Goal: Task Accomplishment & Management: Manage account settings

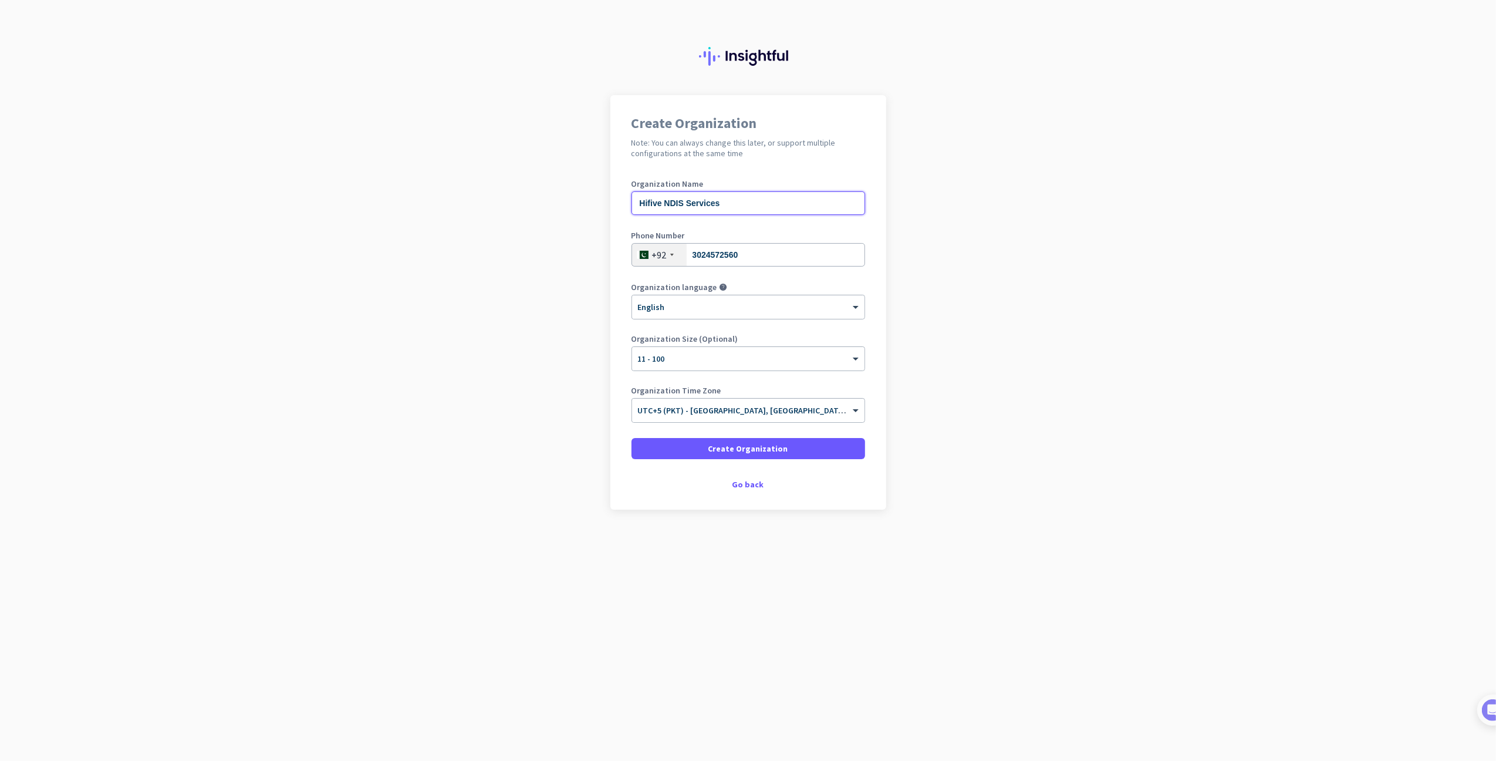
click at [745, 205] on input "Hifive NDIS Services" at bounding box center [749, 202] width 234 height 23
type input "H"
type input "Vertex 360"
click at [771, 349] on div "× 11 - 100" at bounding box center [748, 358] width 232 height 23
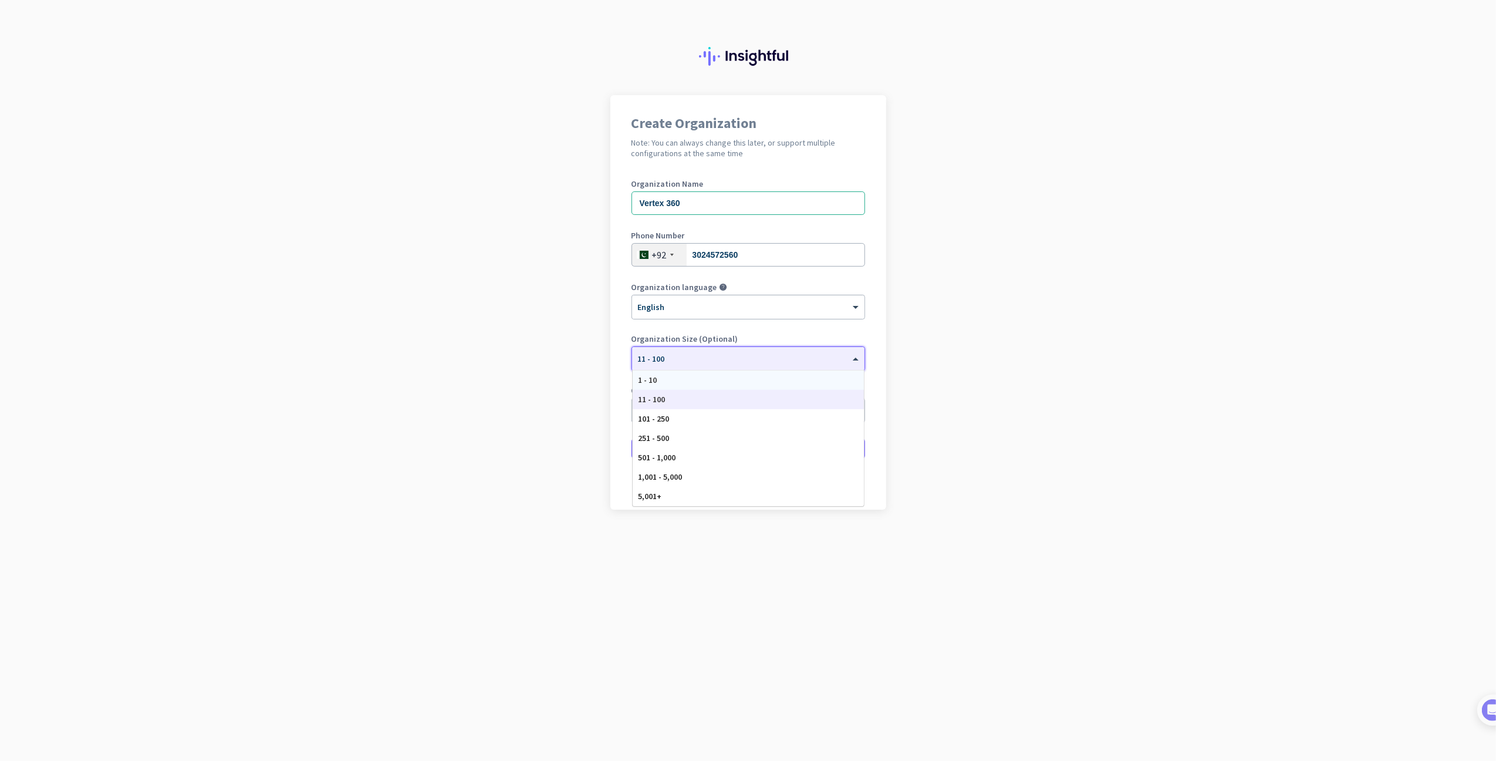
click at [700, 386] on div "1 - 10" at bounding box center [748, 379] width 231 height 19
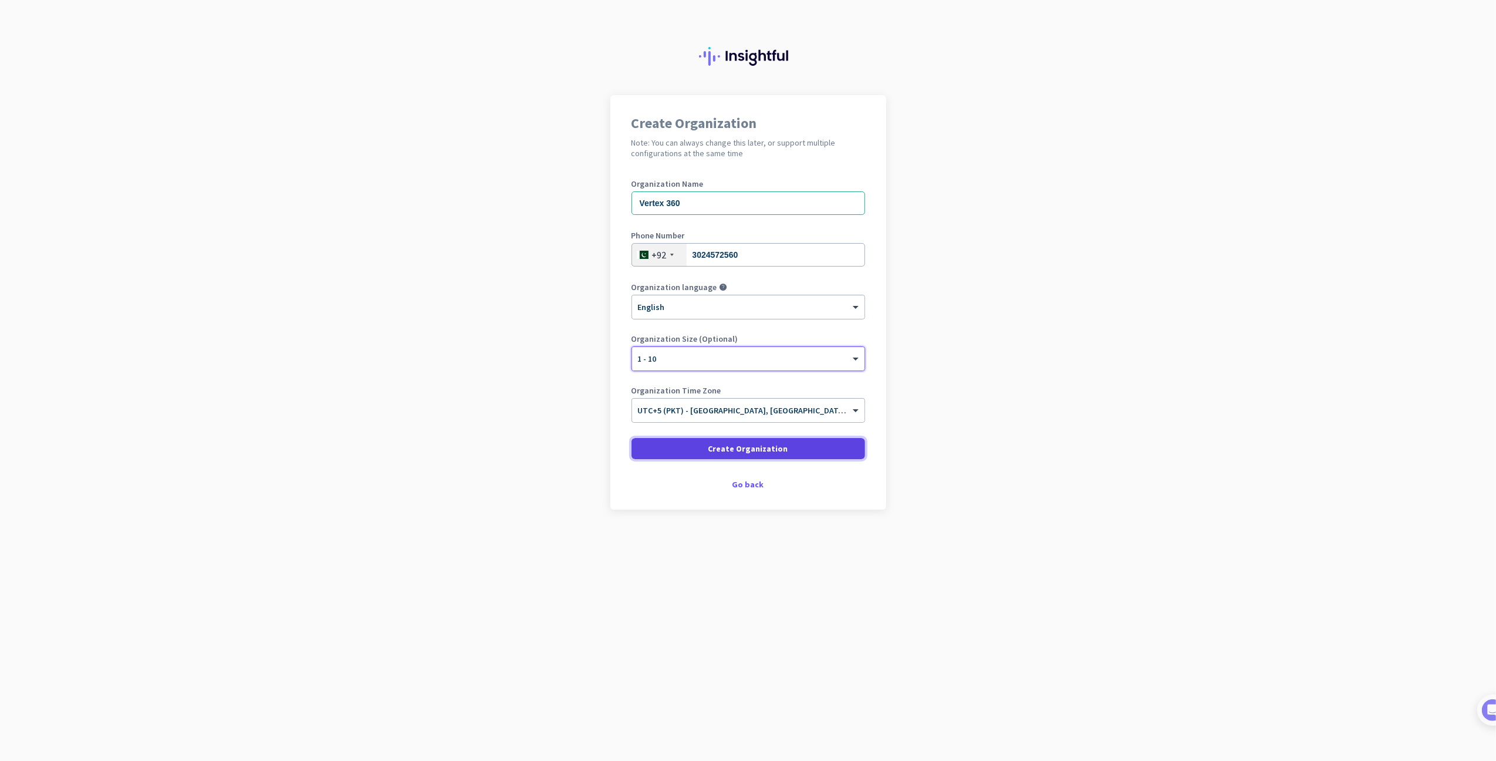
click at [733, 443] on span "Create Organization" at bounding box center [749, 449] width 80 height 12
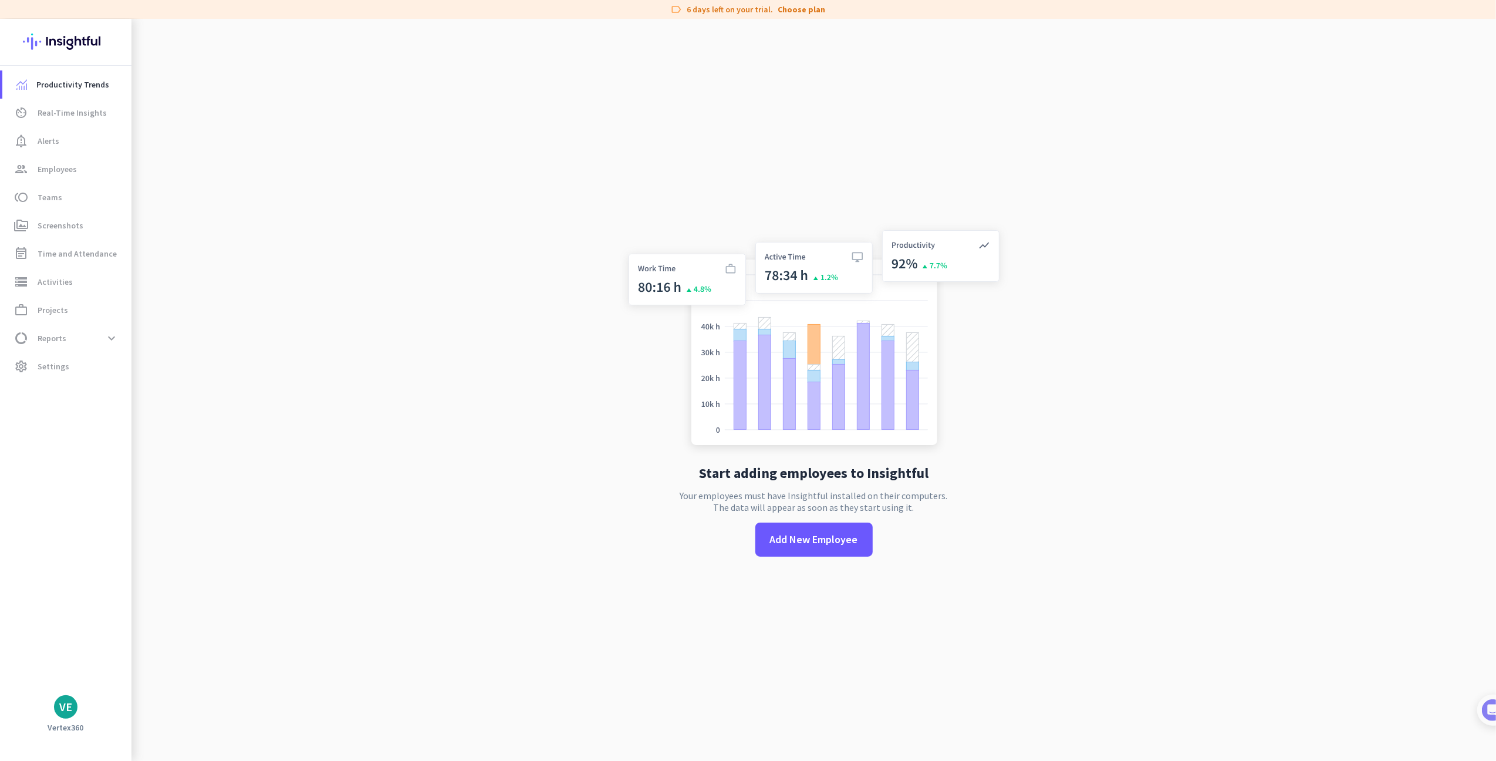
click at [357, 310] on app-no-employees "Start adding employees to Insightful Your employees must have Insightful instal…" at bounding box center [813, 399] width 1365 height 761
click at [69, 168] on span "Employees" at bounding box center [57, 169] width 39 height 14
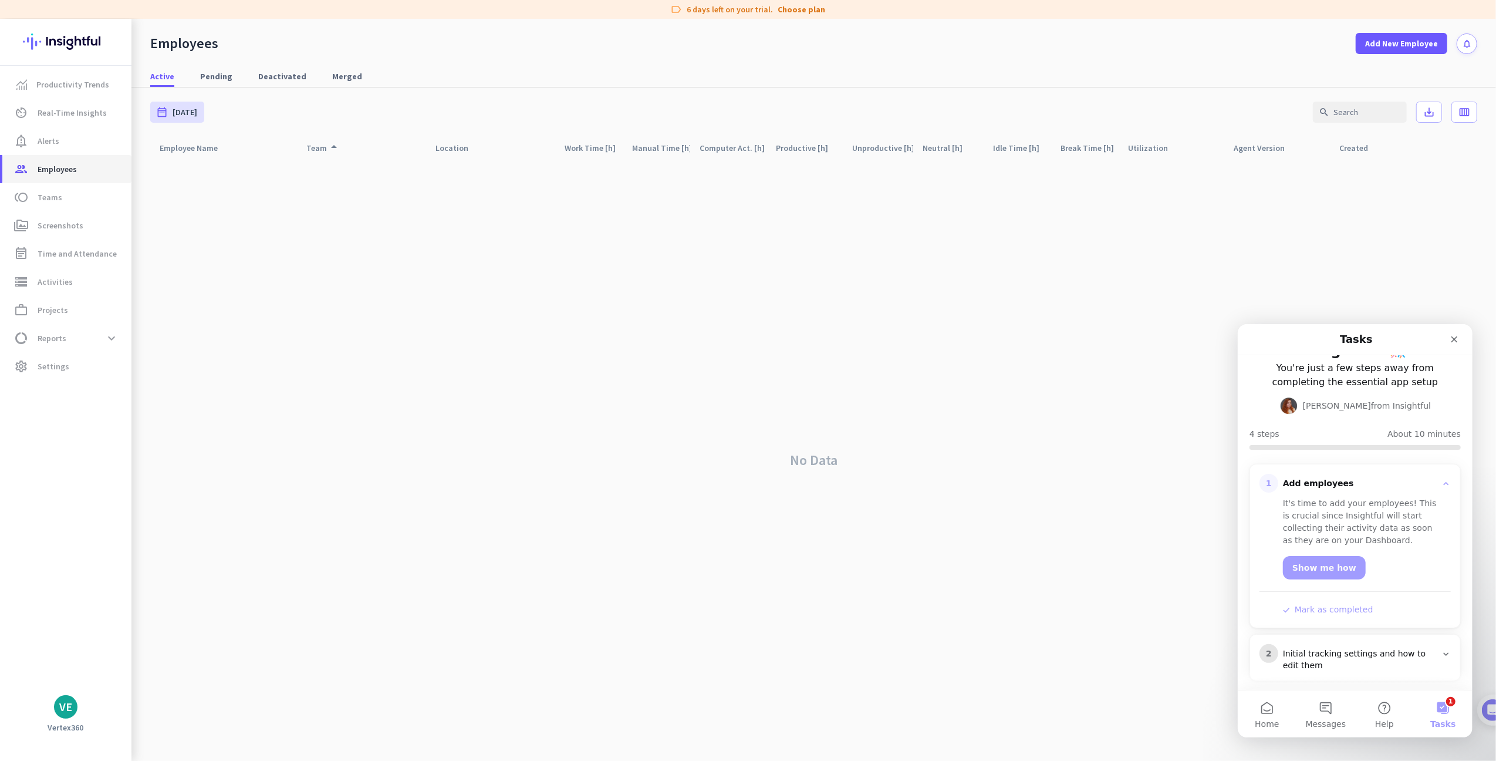
scroll to position [78, 0]
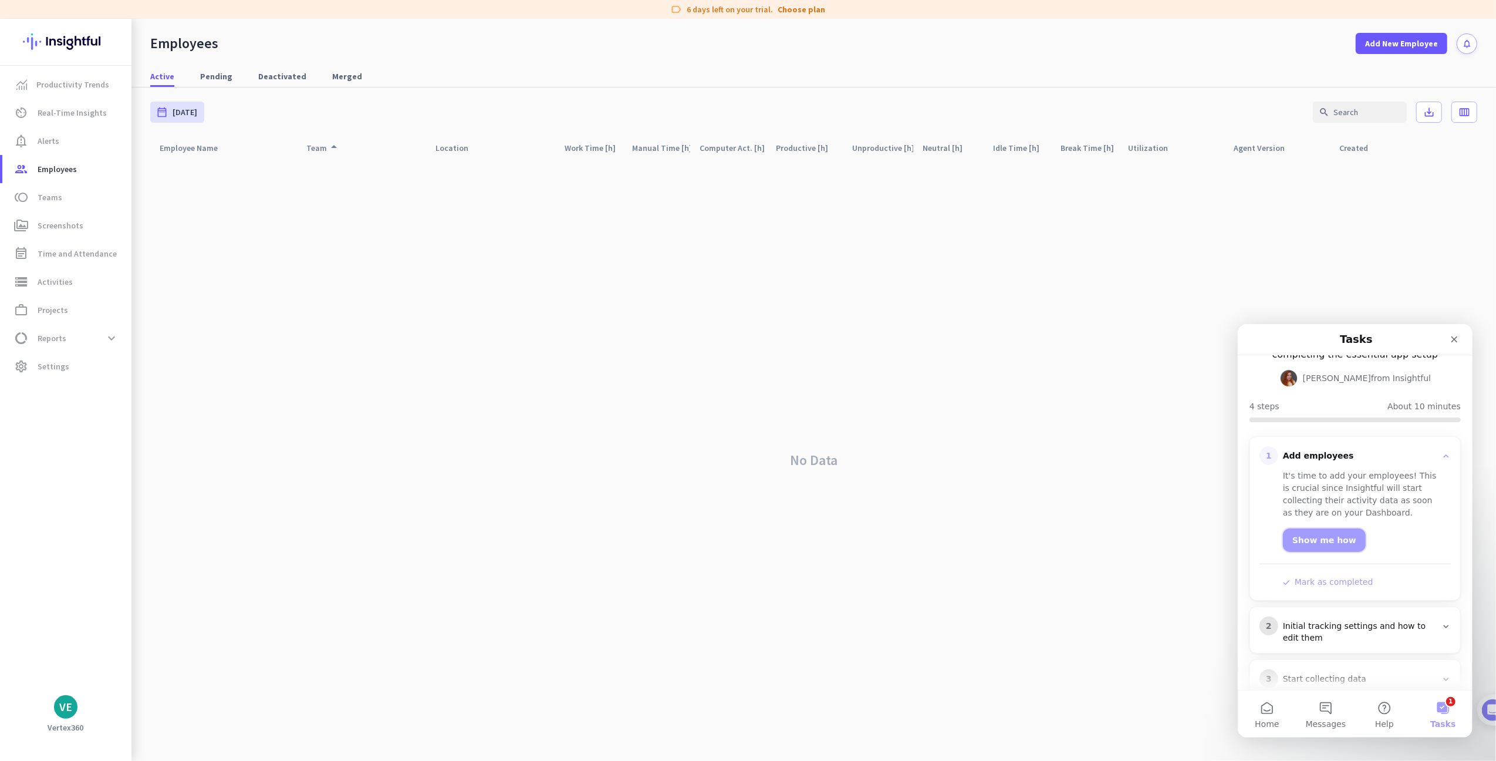
click at [1317, 537] on link "Show me how" at bounding box center [1324, 539] width 83 height 23
